Goal: Task Accomplishment & Management: Use online tool/utility

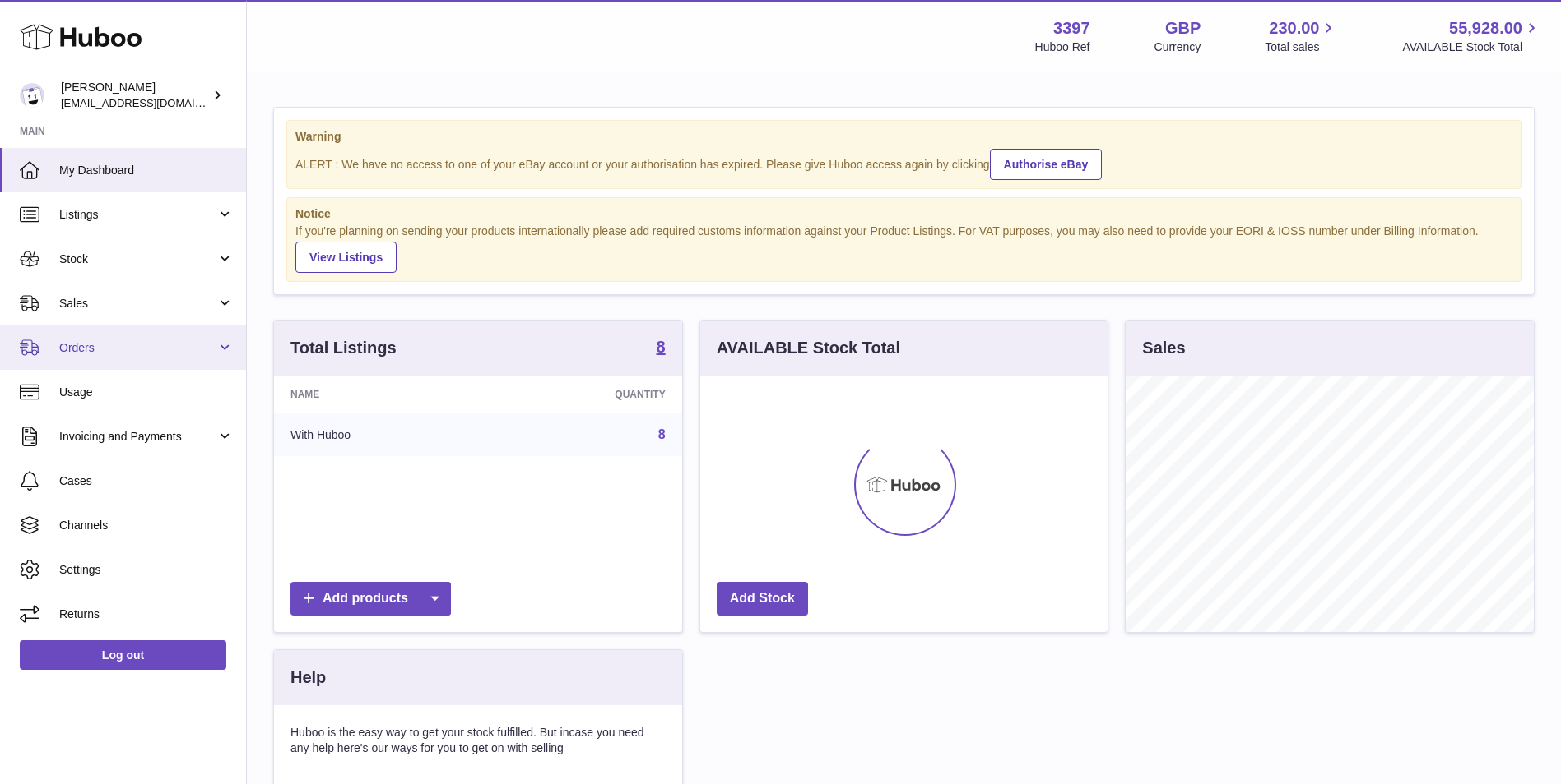
scroll to position [256, 407]
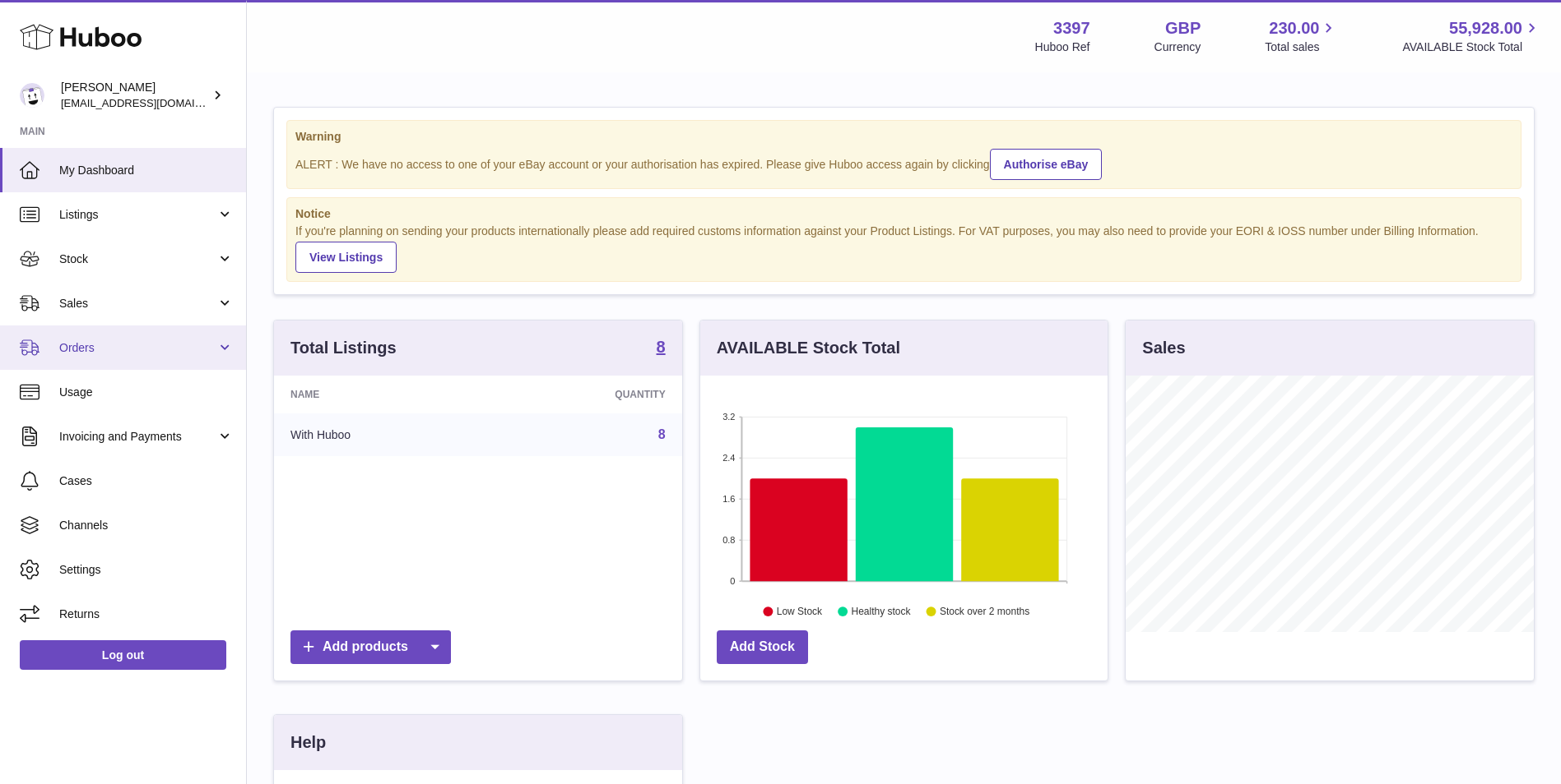
click at [77, 343] on span "Orders" at bounding box center [138, 348] width 157 height 16
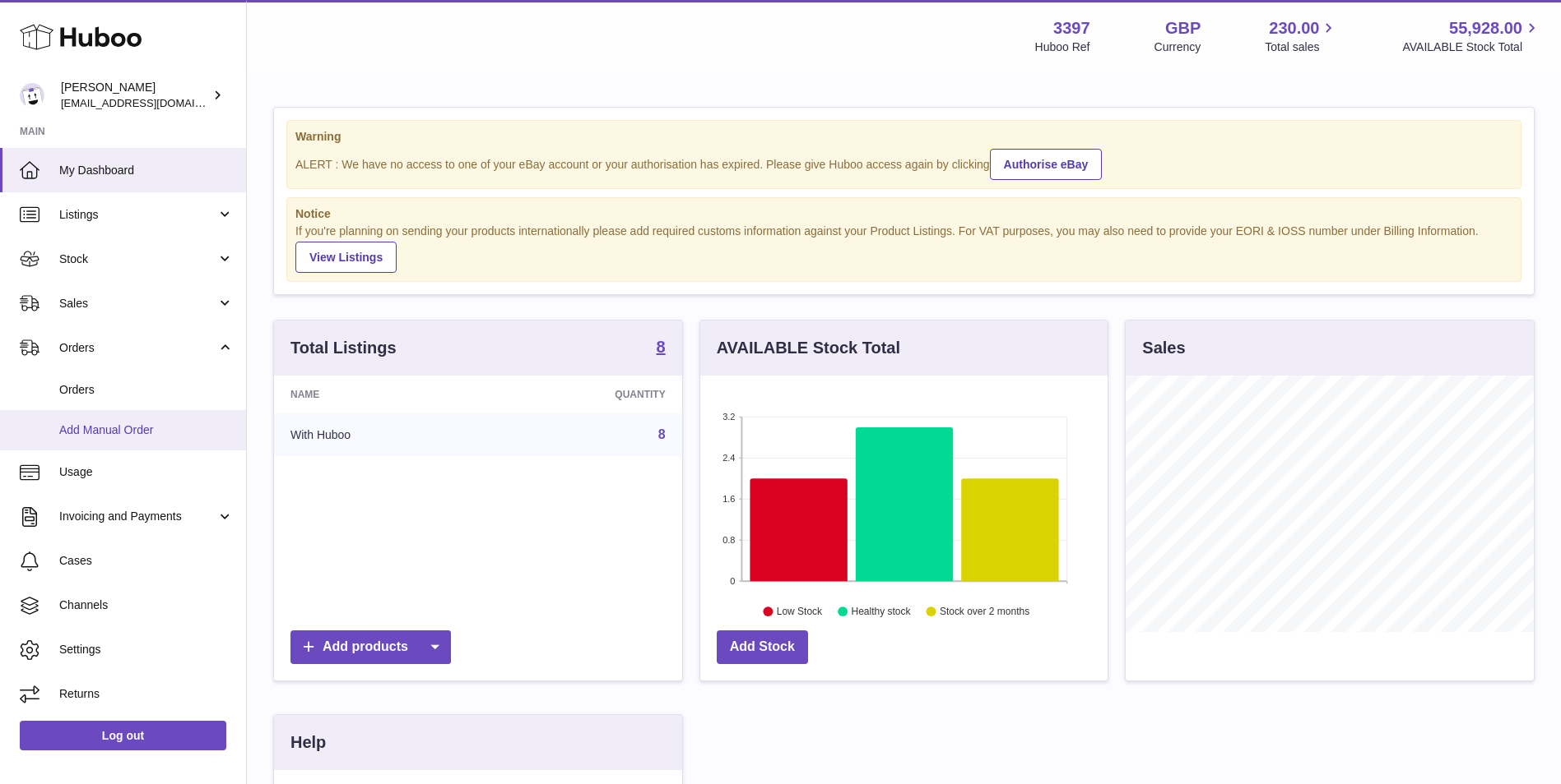
click at [83, 431] on span "Add Manual Order" at bounding box center [147, 431] width 175 height 16
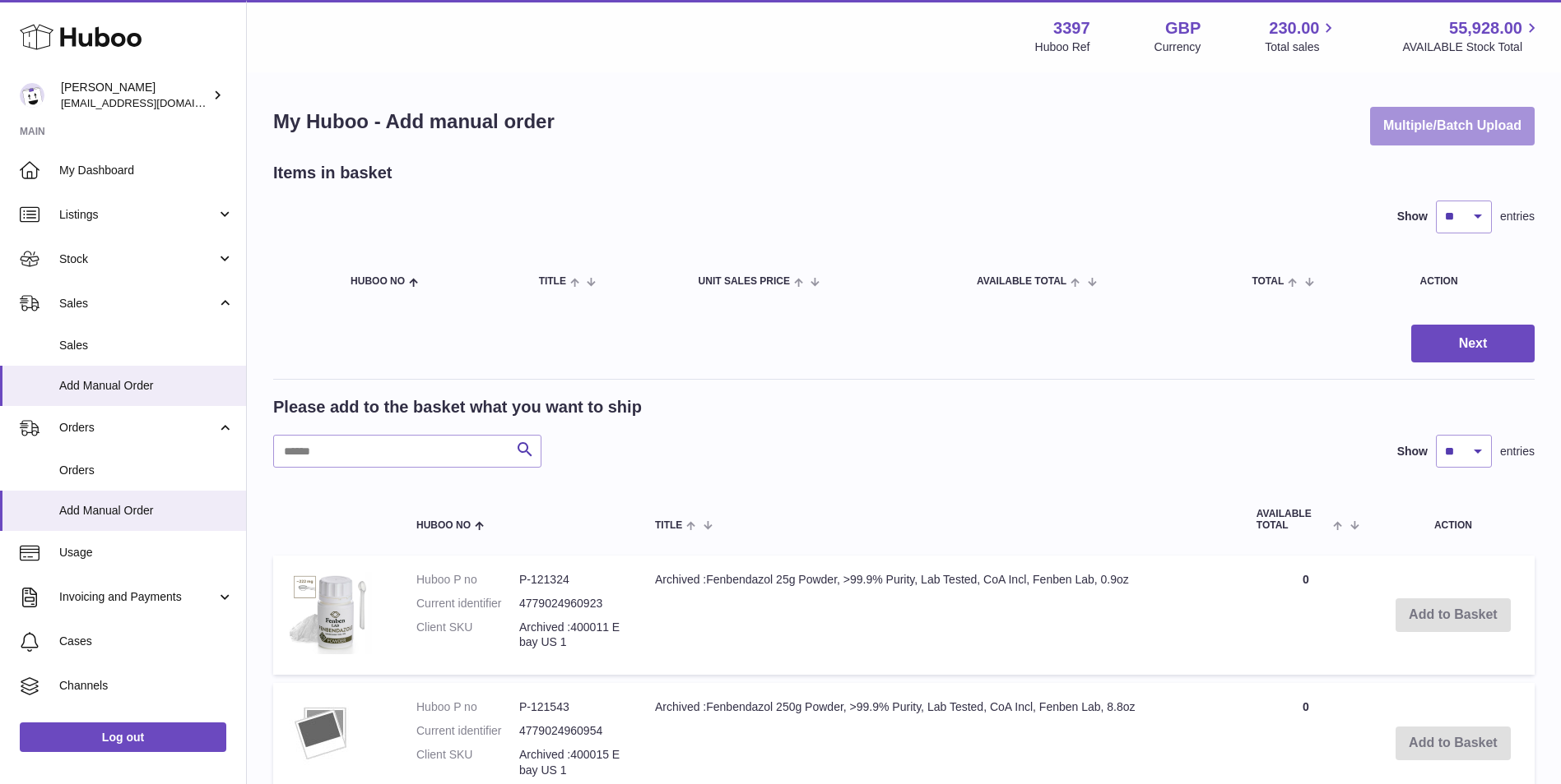
click at [1482, 129] on button "Multiple/Batch Upload" at bounding box center [1451, 126] width 164 height 39
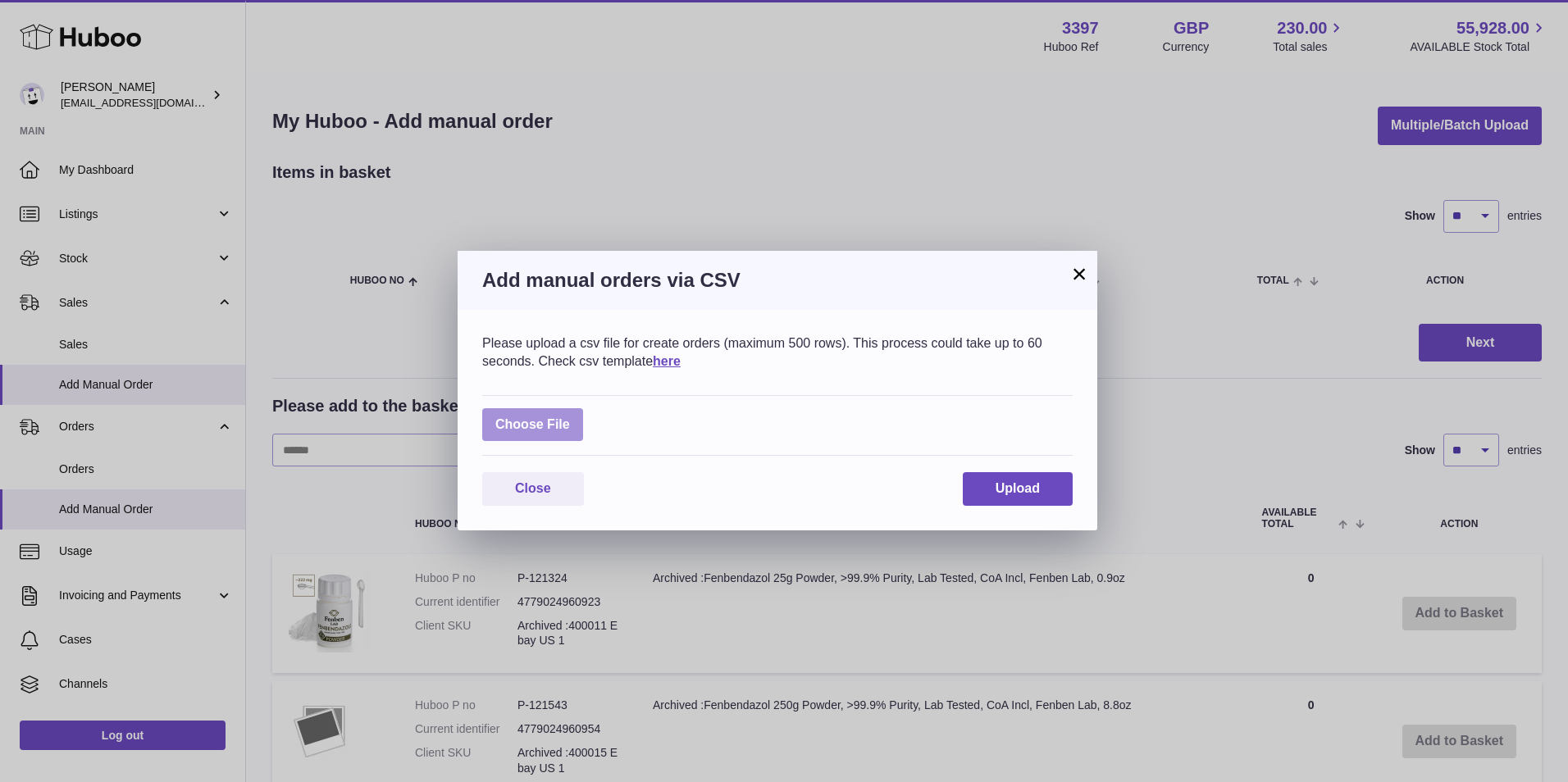
click at [528, 438] on label at bounding box center [532, 425] width 101 height 34
click at [570, 417] on input "file" at bounding box center [570, 417] width 1 height 1
type input "**********"
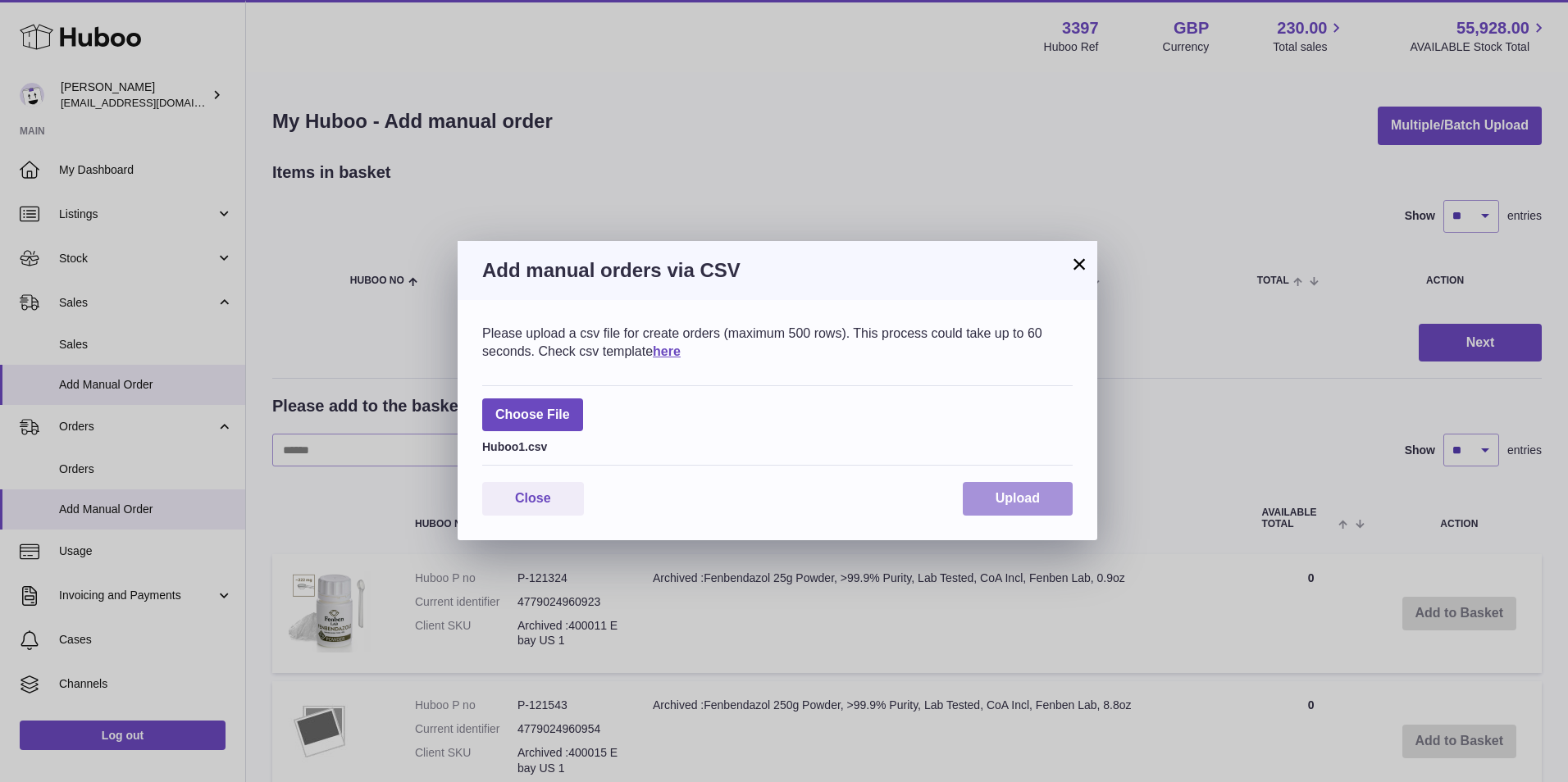
click at [1043, 488] on button "Upload" at bounding box center [1018, 498] width 110 height 34
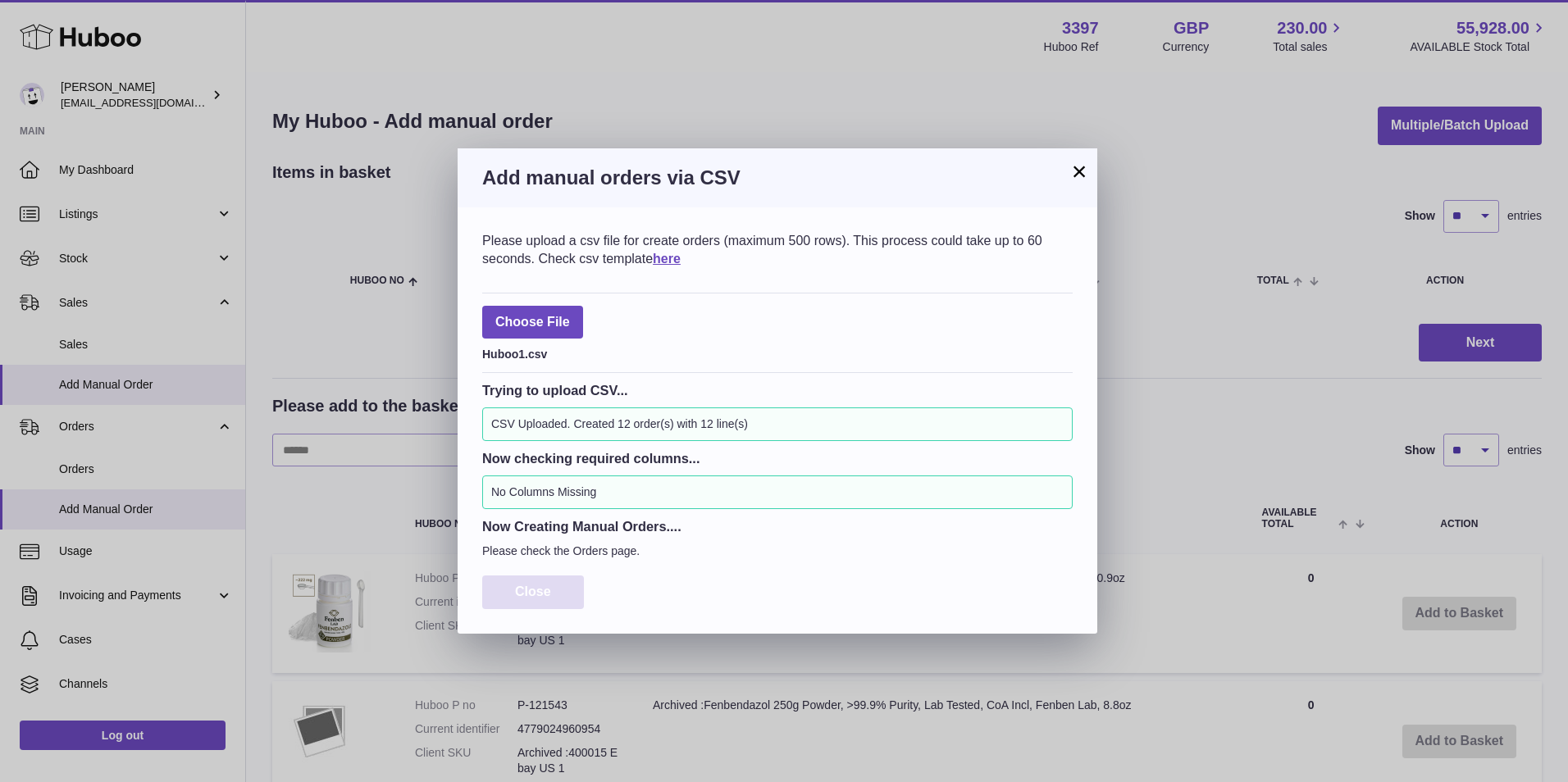
click at [541, 594] on span "Close" at bounding box center [532, 591] width 36 height 14
